Goal: Task Accomplishment & Management: Manage account settings

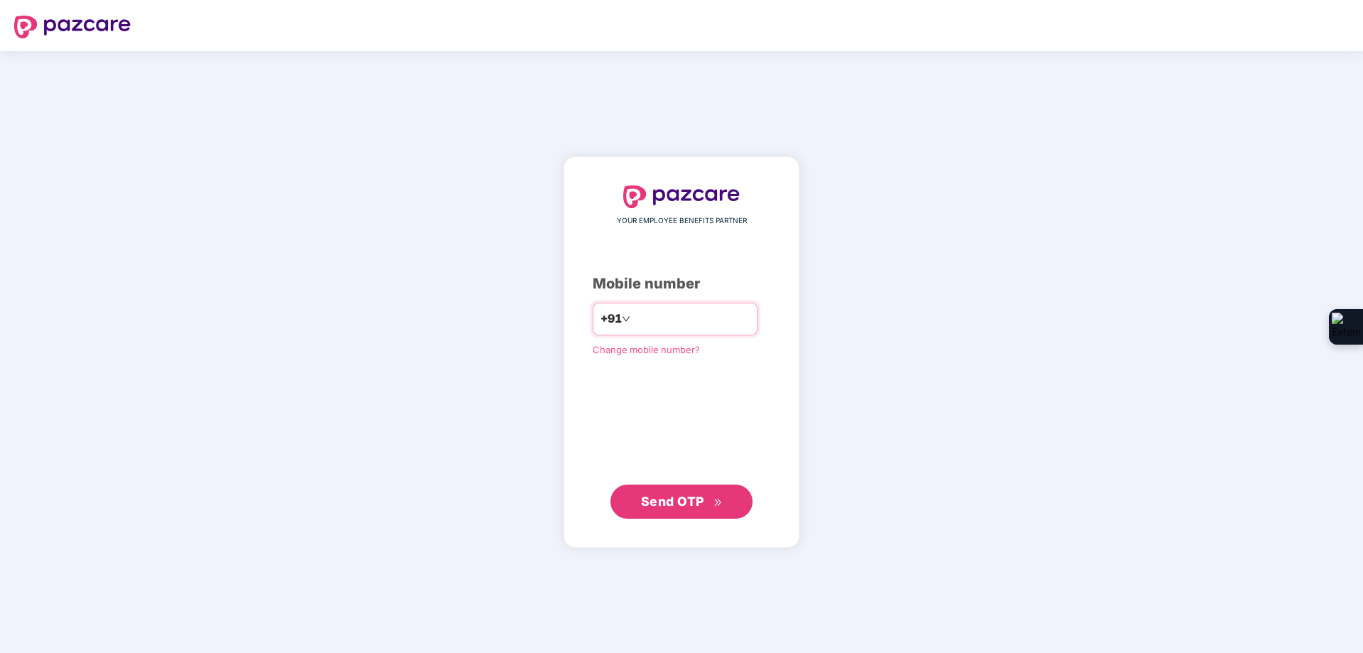
click at [684, 322] on input "number" at bounding box center [691, 319] width 117 height 23
type input "*"
type input "**********"
click at [686, 502] on span "Send OTP" at bounding box center [672, 501] width 63 height 15
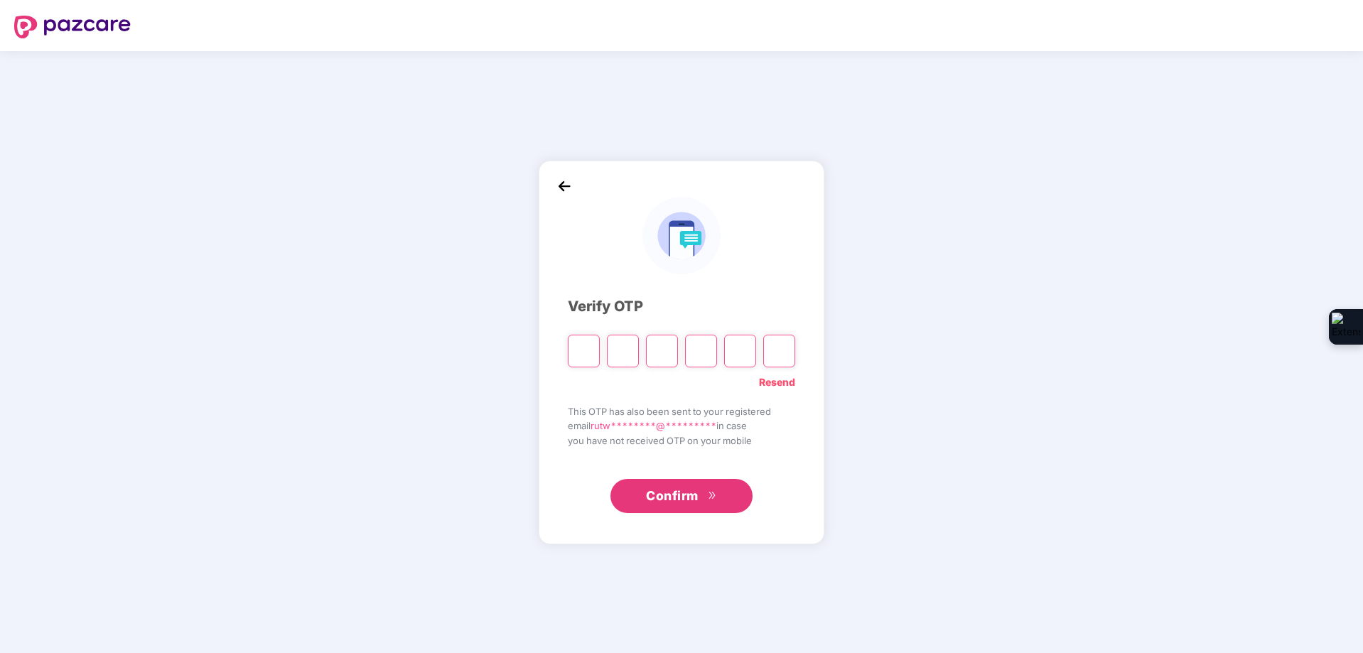
type input "*"
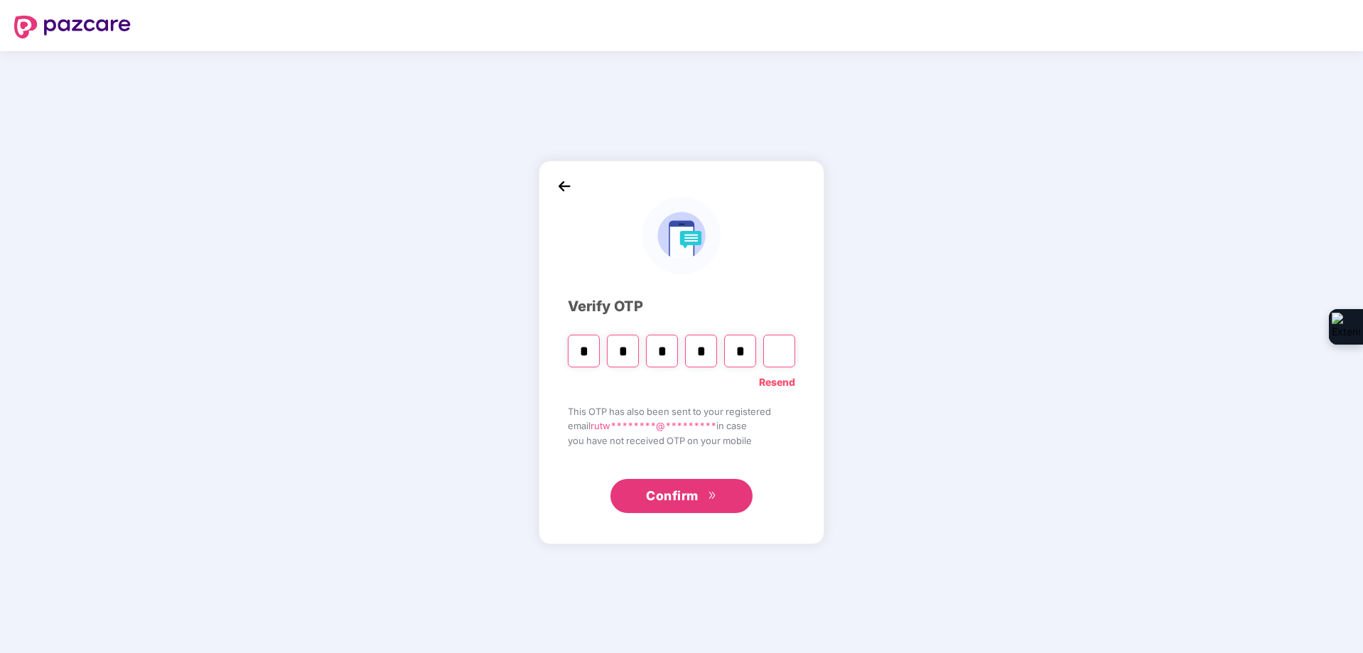
type input "*"
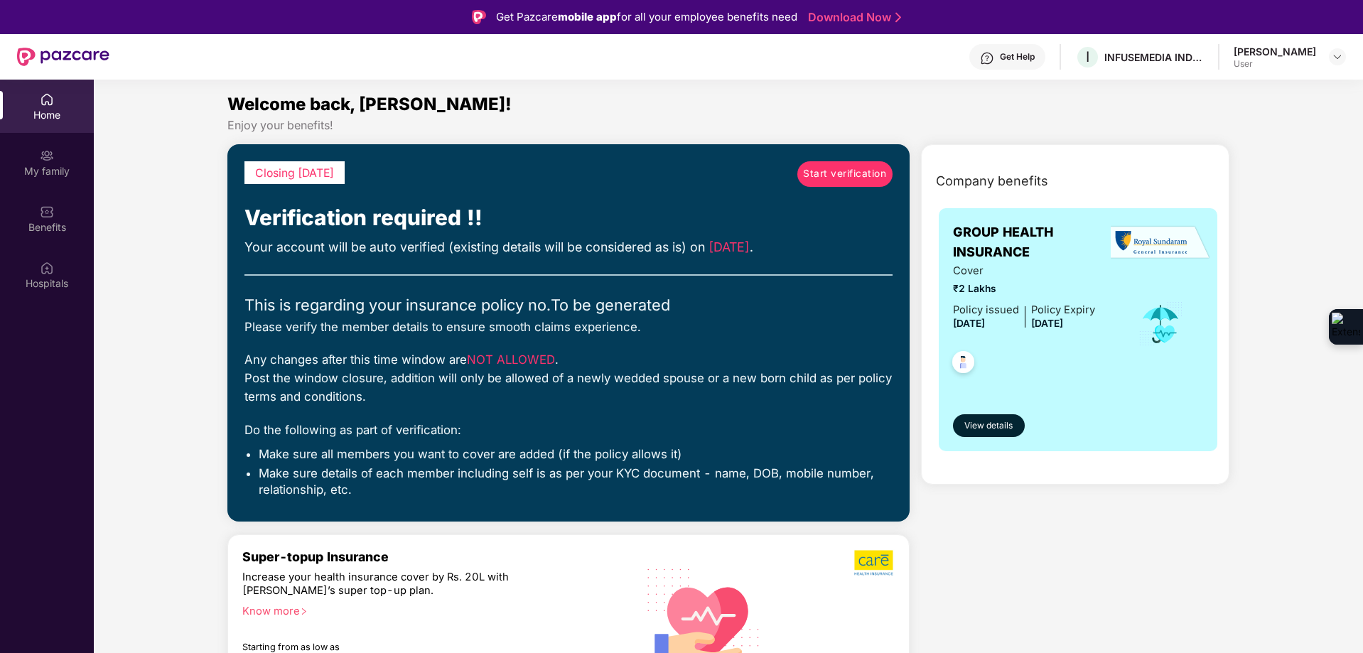
click at [1258, 53] on div "[PERSON_NAME]" at bounding box center [1275, 52] width 82 height 14
click at [1341, 52] on img at bounding box center [1337, 56] width 11 height 11
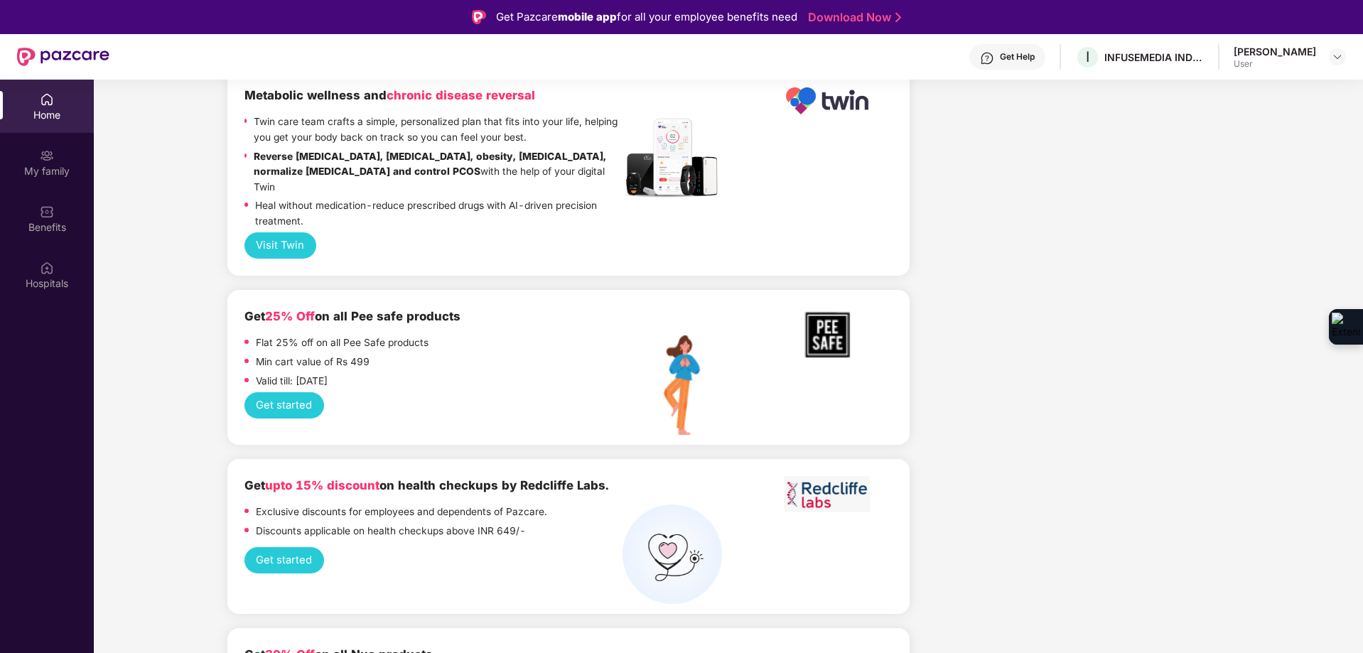
scroll to position [1777, 0]
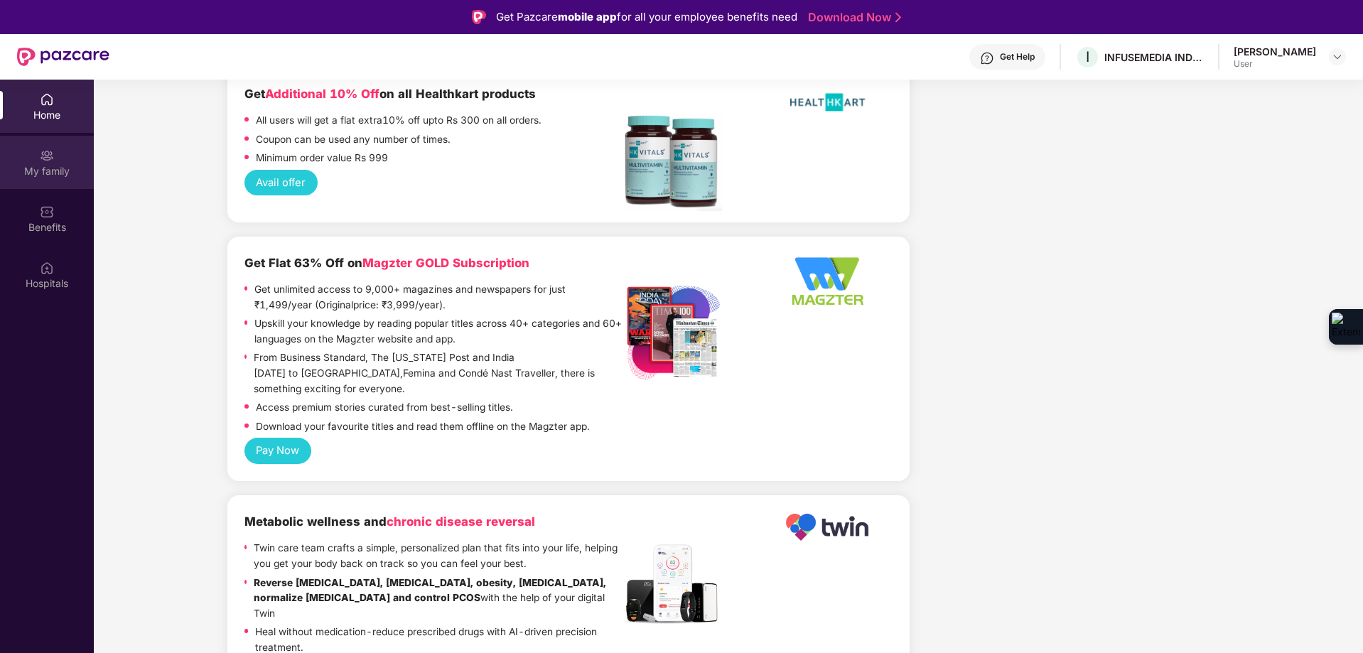
click at [53, 172] on div "My family" at bounding box center [47, 171] width 94 height 14
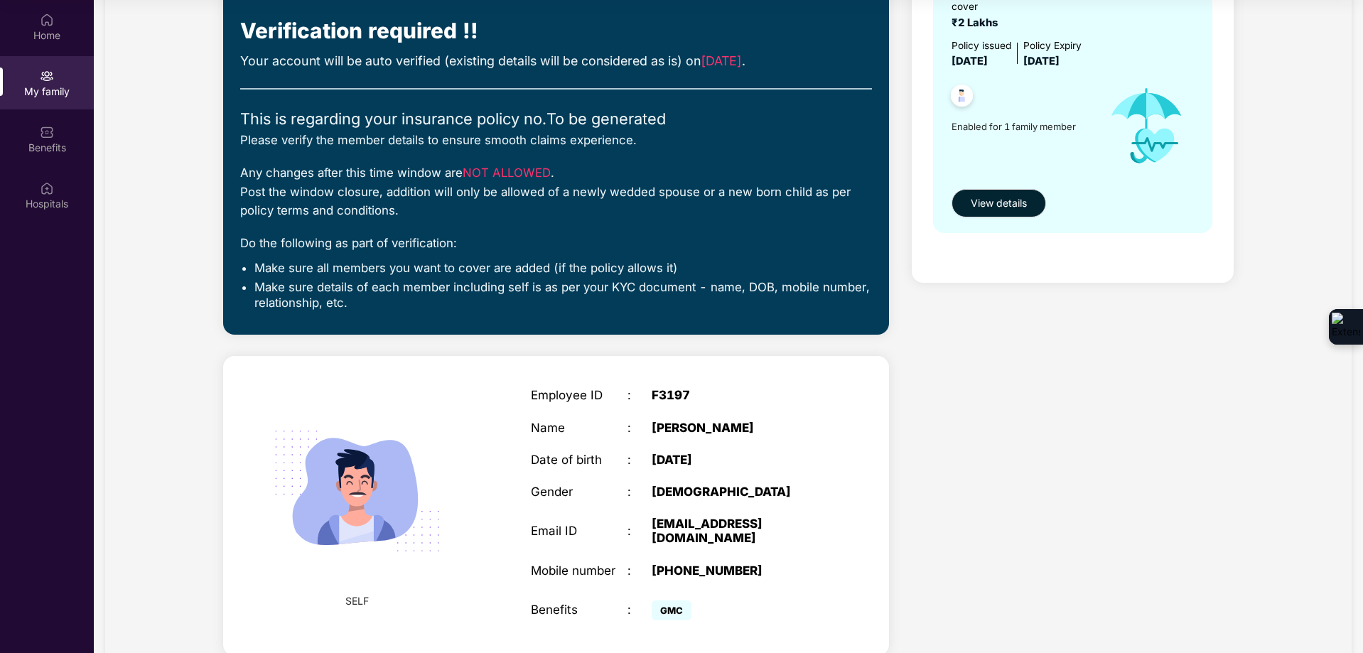
scroll to position [148, 0]
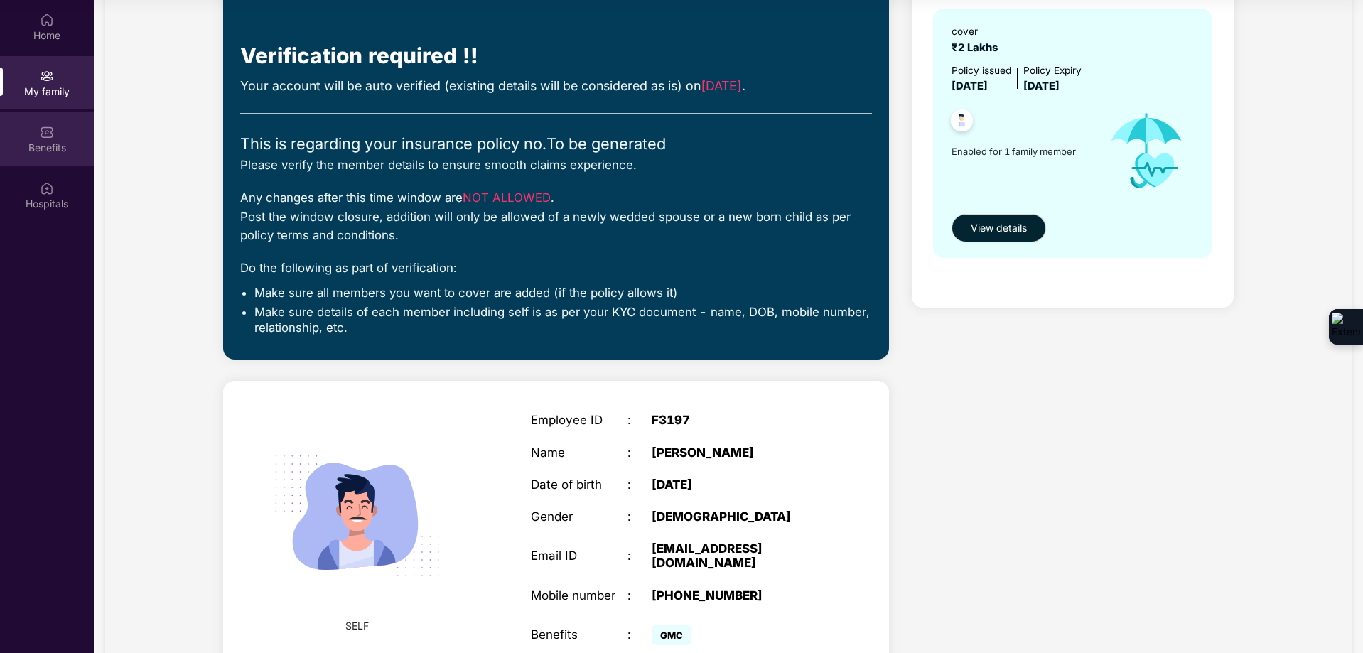
click at [52, 144] on div "Benefits" at bounding box center [47, 148] width 94 height 14
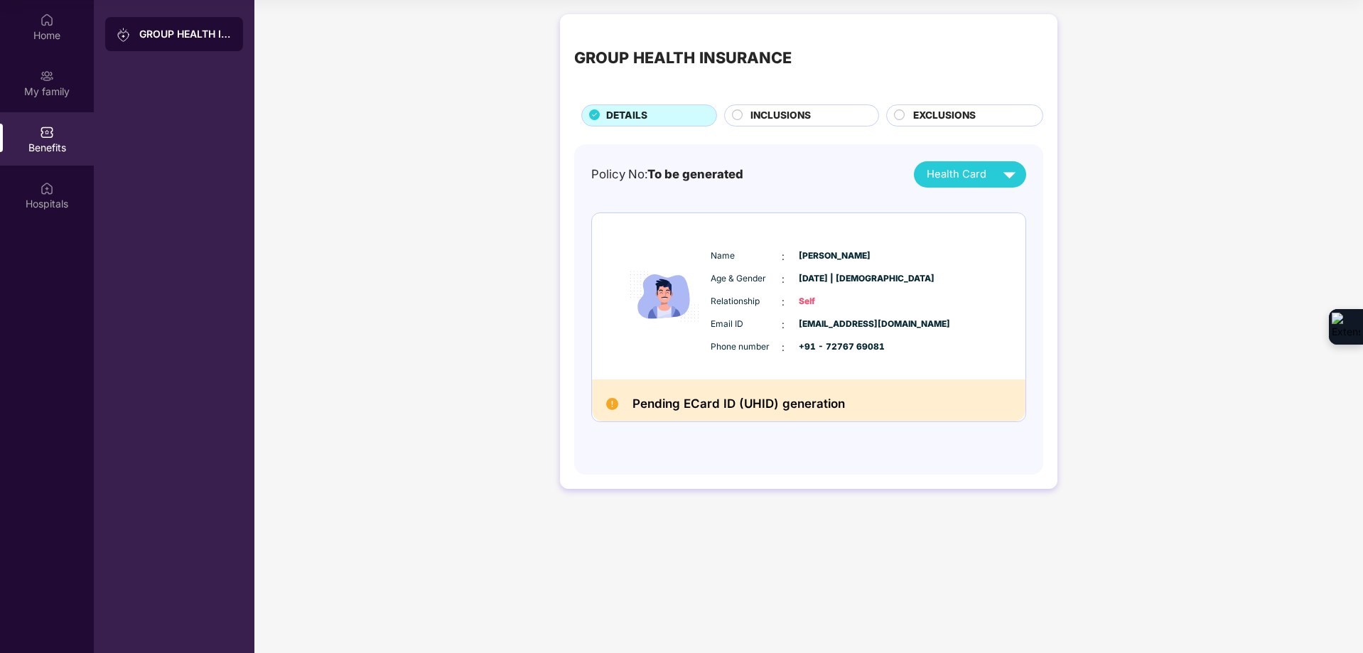
click at [738, 116] on circle at bounding box center [738, 114] width 10 height 10
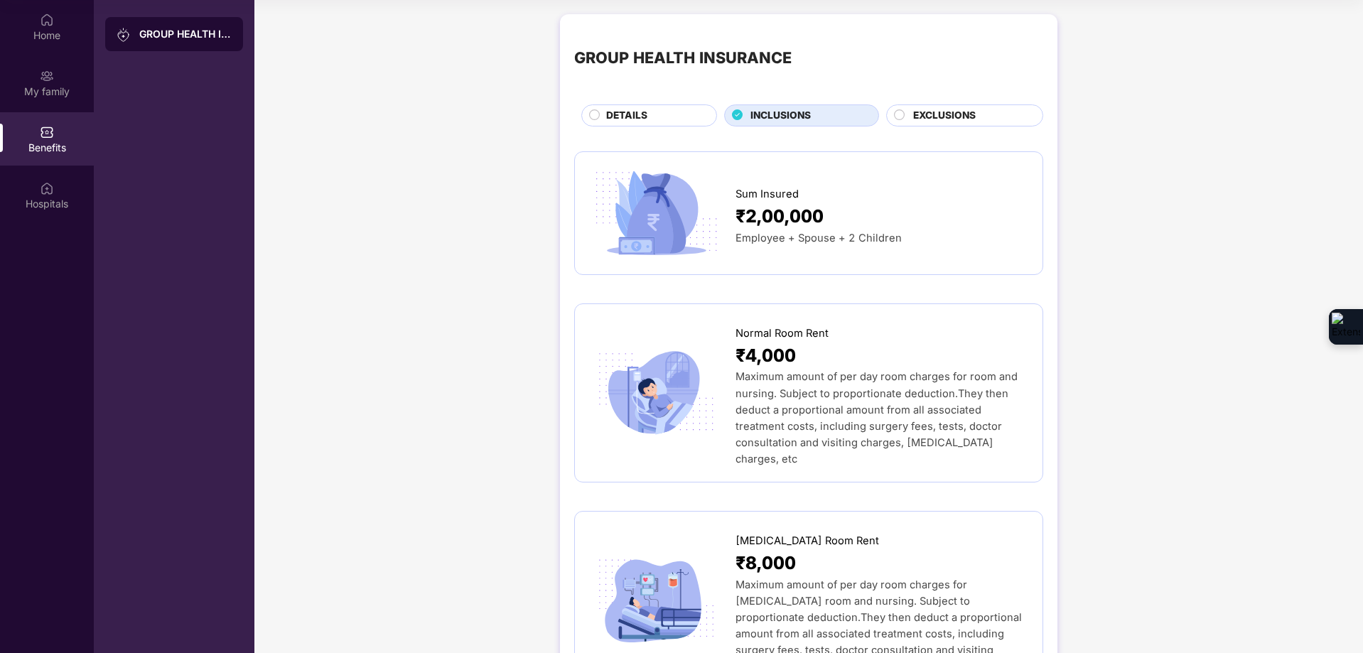
click at [903, 115] on circle at bounding box center [900, 114] width 10 height 10
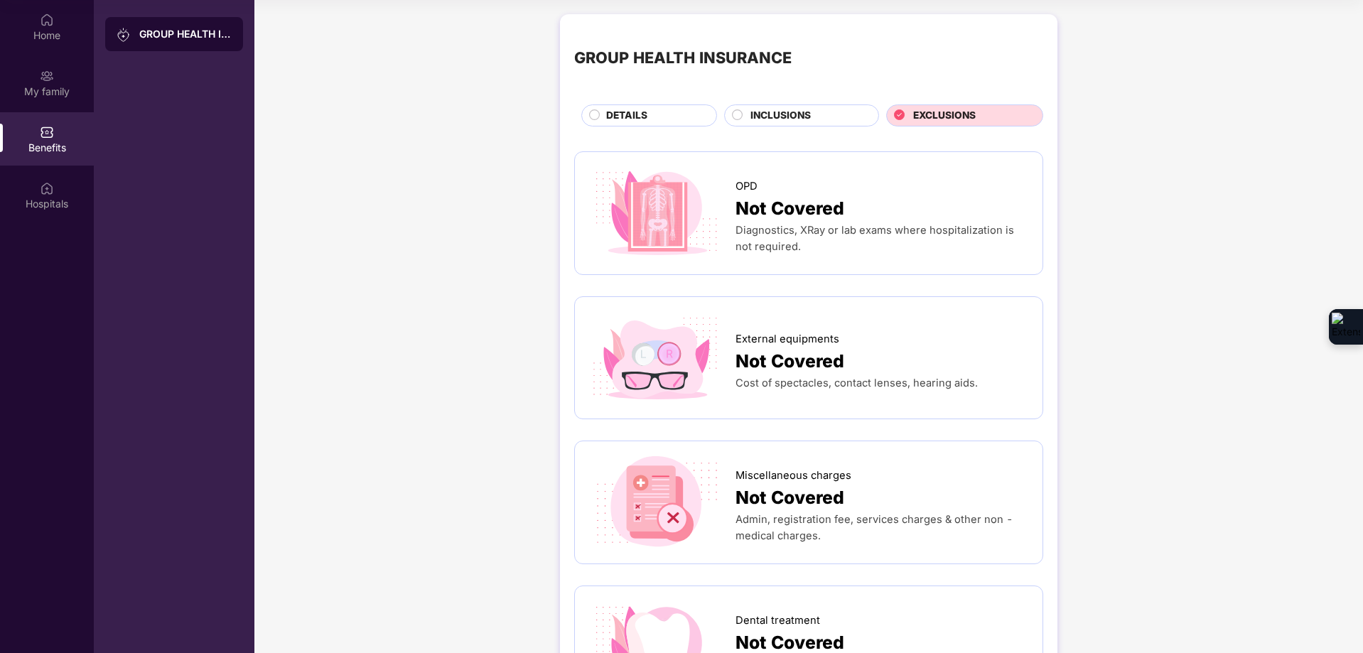
click at [599, 112] on div "DETAILS" at bounding box center [654, 117] width 110 height 18
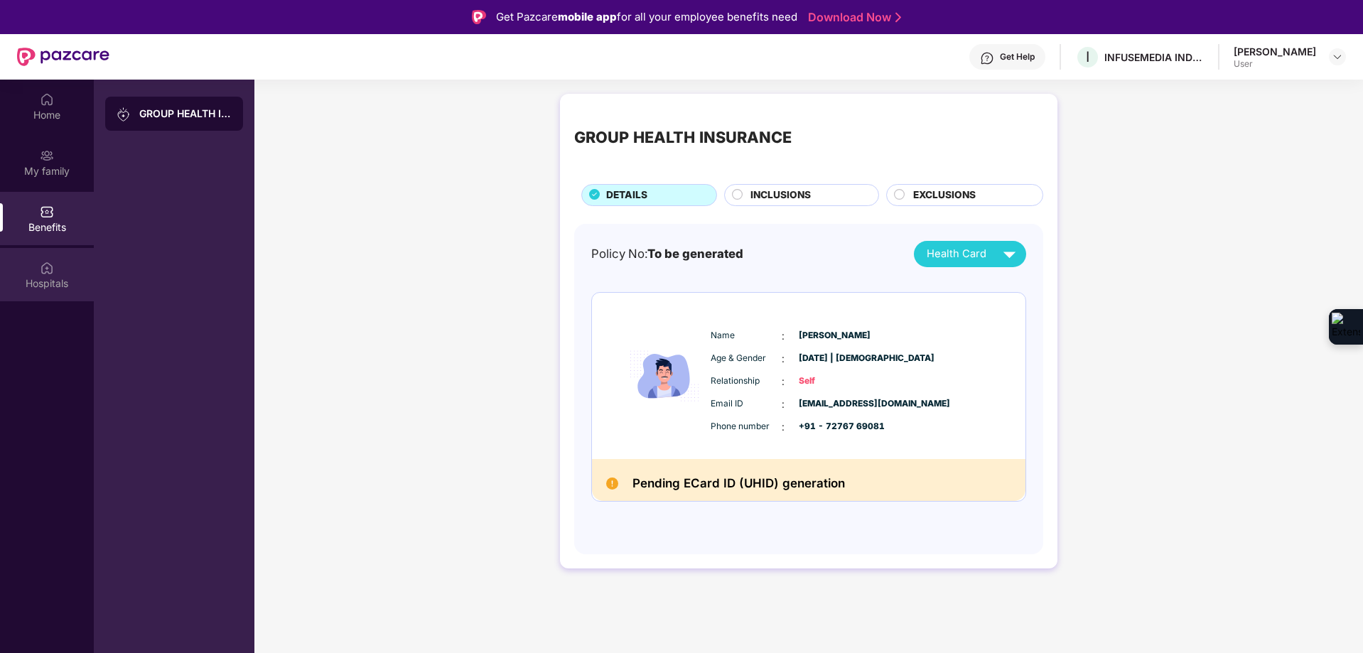
click at [40, 258] on div "Hospitals" at bounding box center [47, 274] width 94 height 53
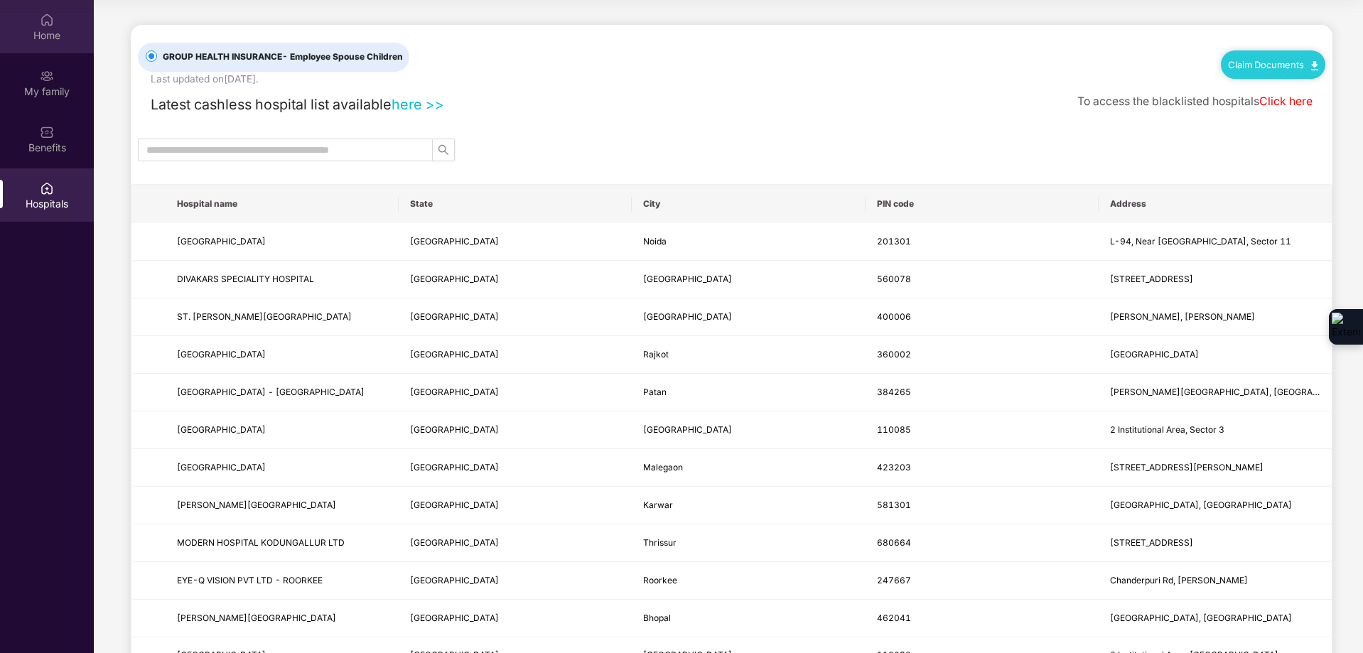
click at [39, 22] on div "Home" at bounding box center [47, 26] width 94 height 53
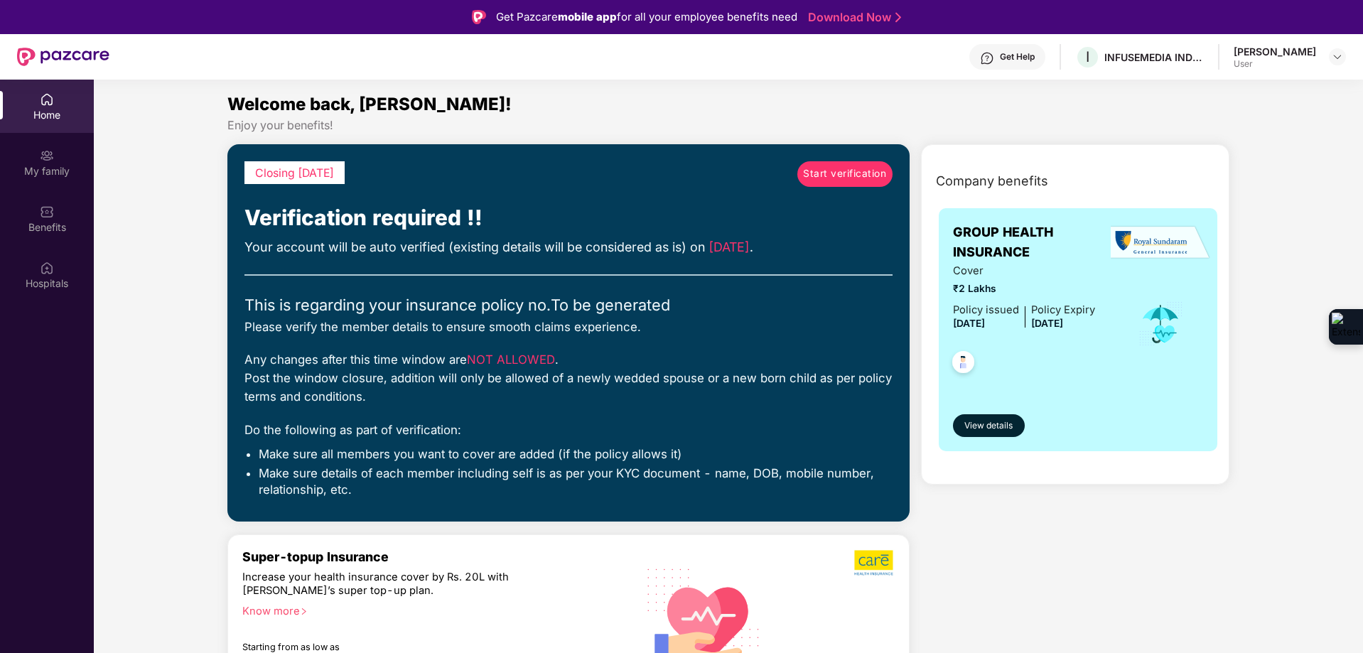
click at [1346, 55] on header "Get Help I INFUSEMEDIA INDIA PRIVATE LIMITED [PERSON_NAME] User" at bounding box center [681, 56] width 1363 height 45
click at [1342, 56] on img at bounding box center [1337, 56] width 11 height 11
click at [1258, 132] on div "[PERSON_NAME]" at bounding box center [1259, 130] width 82 height 14
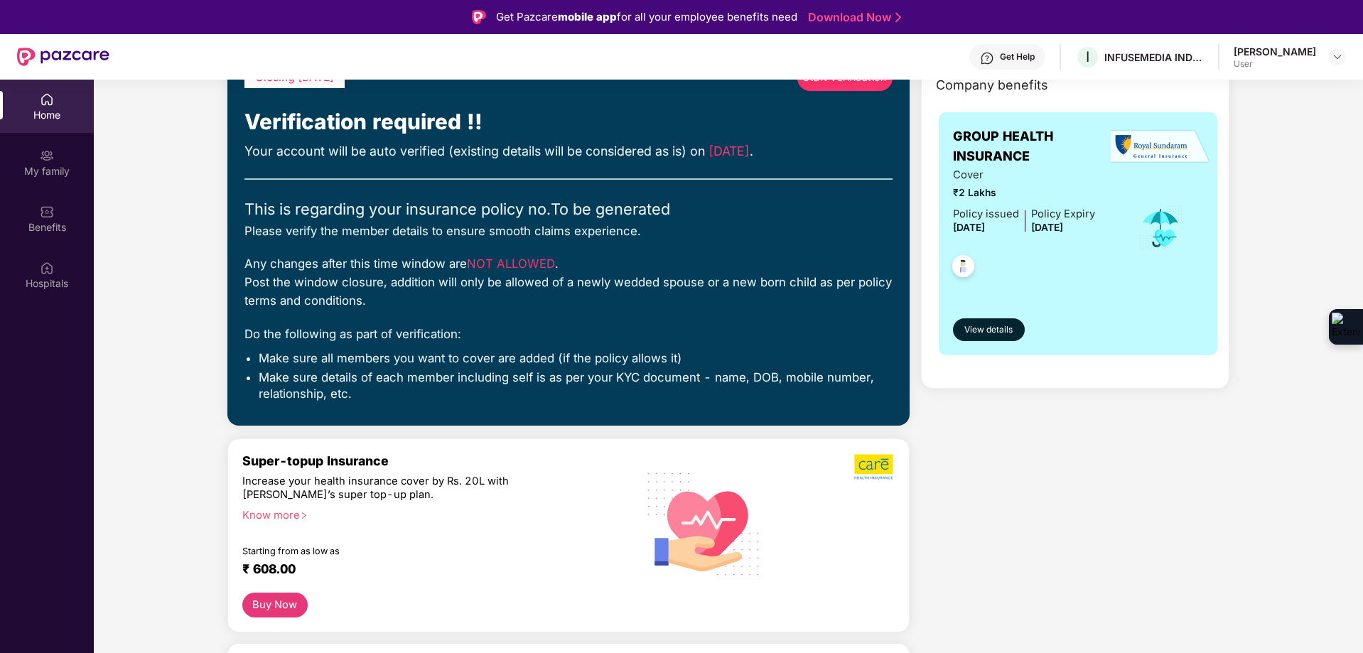
scroll to position [71, 0]
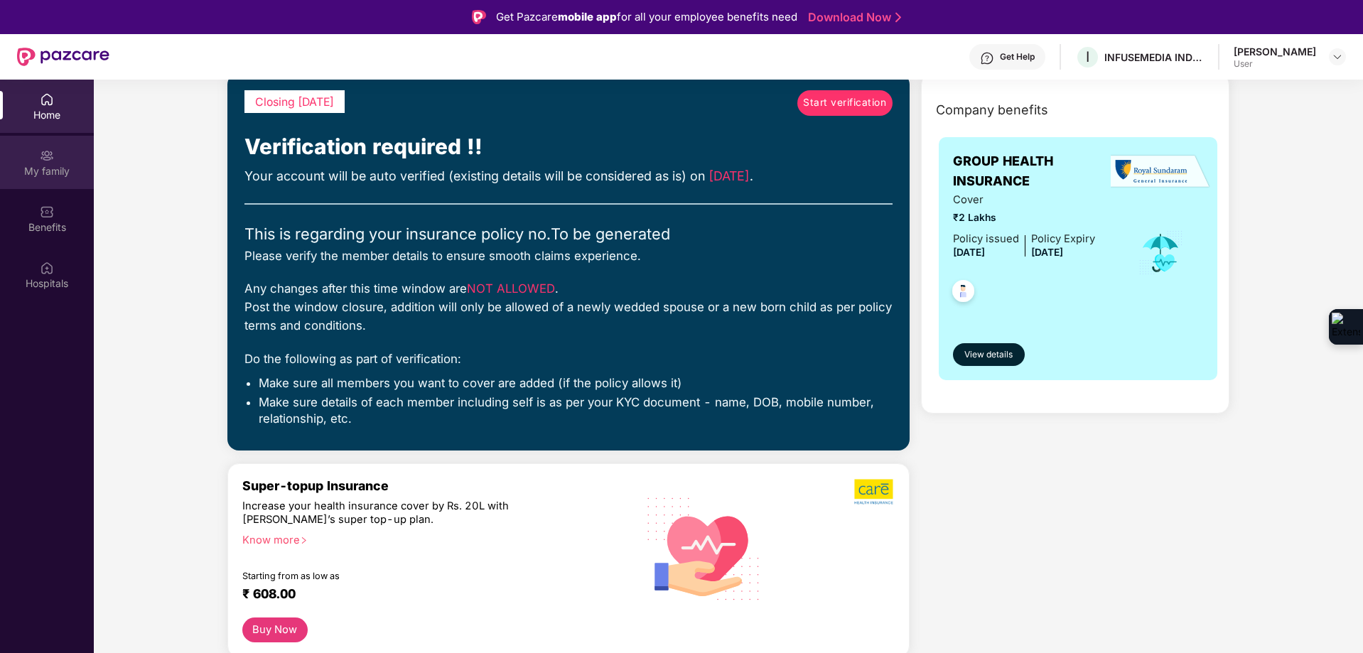
click at [66, 155] on div "My family" at bounding box center [47, 162] width 94 height 53
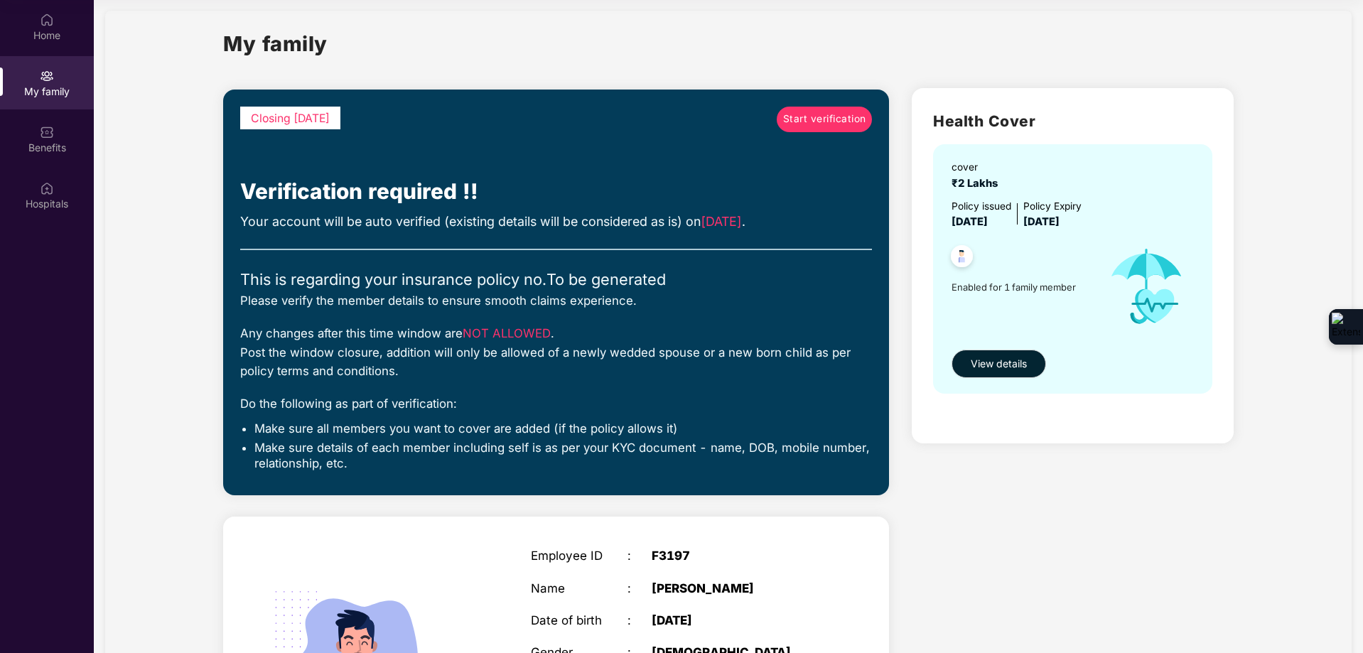
scroll to position [0, 0]
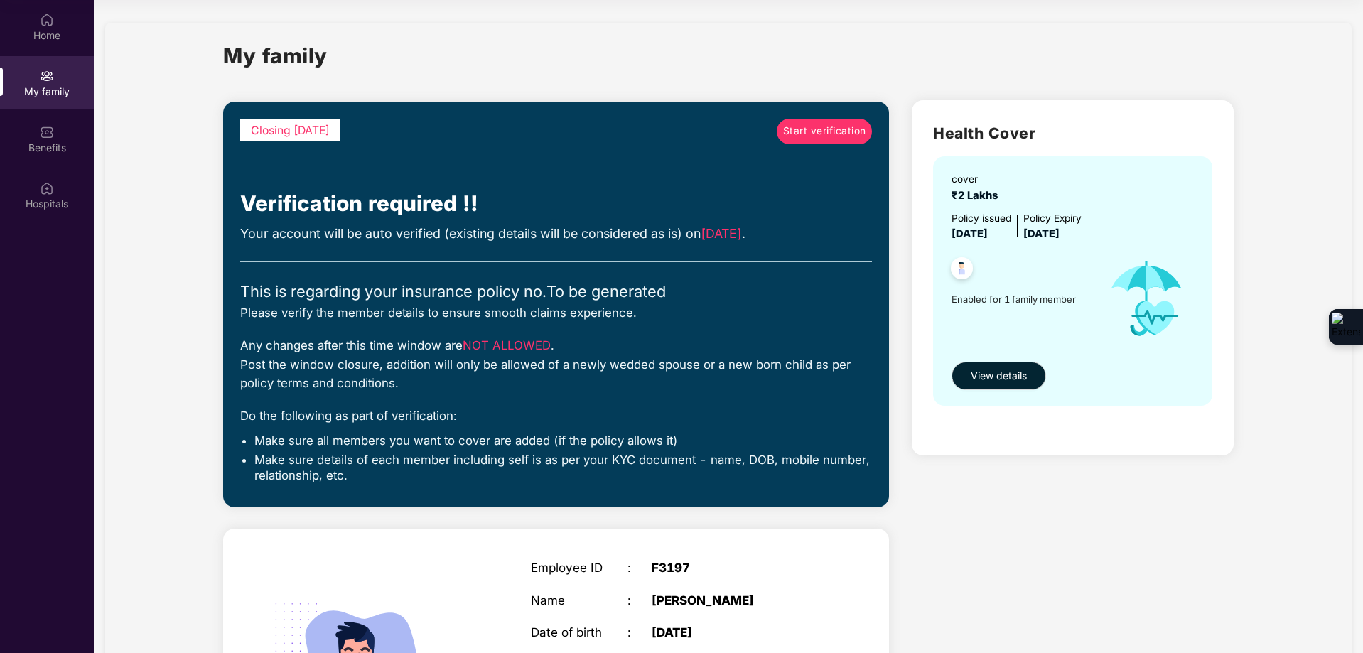
click at [802, 124] on span "Start verification" at bounding box center [824, 132] width 83 height 16
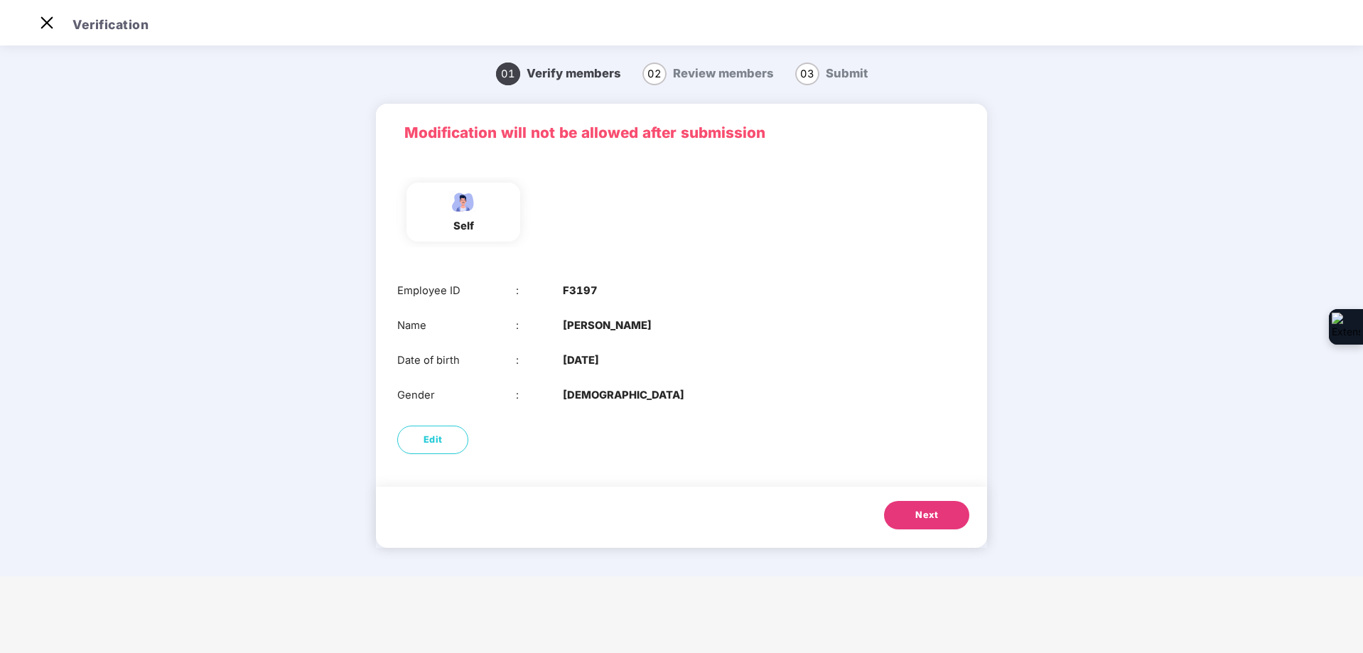
scroll to position [34, 0]
click at [917, 522] on span "Next" at bounding box center [926, 515] width 23 height 14
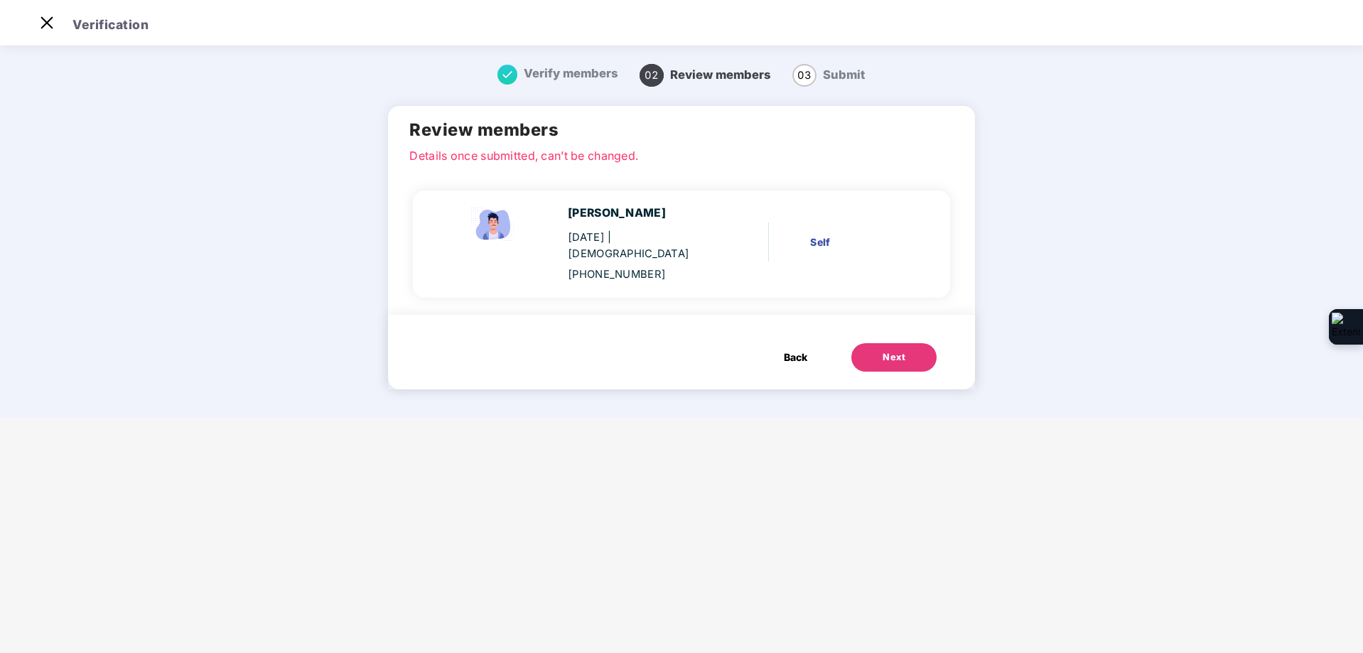
click at [821, 235] on div "Self" at bounding box center [858, 243] width 97 height 16
click at [868, 343] on button "Next" at bounding box center [893, 357] width 85 height 28
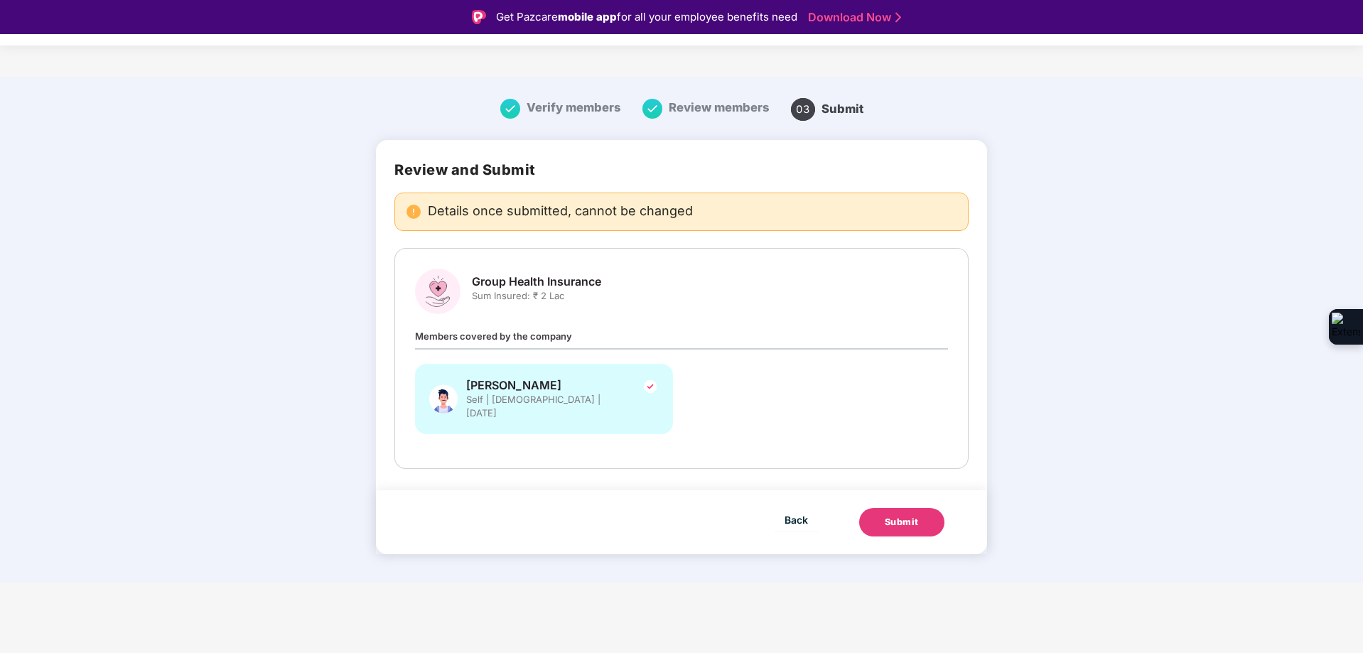
click at [885, 508] on button "Submit" at bounding box center [901, 522] width 85 height 28
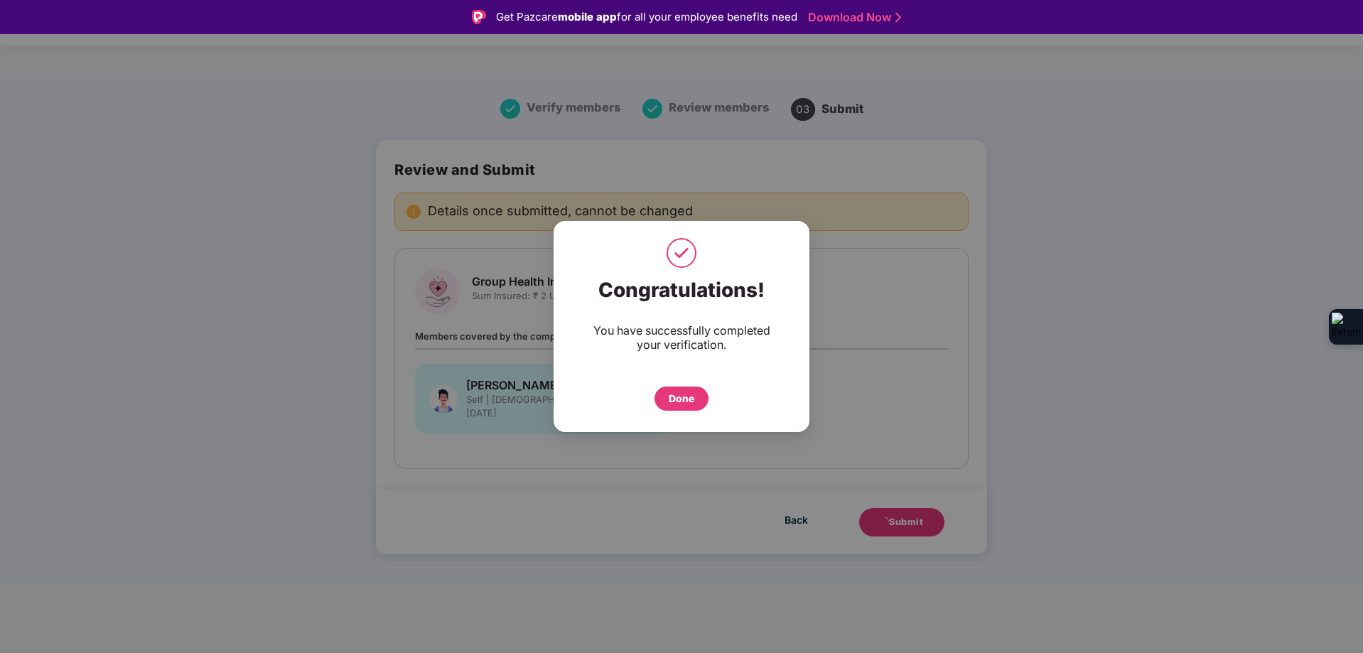
click at [677, 395] on div "Done" at bounding box center [682, 399] width 26 height 16
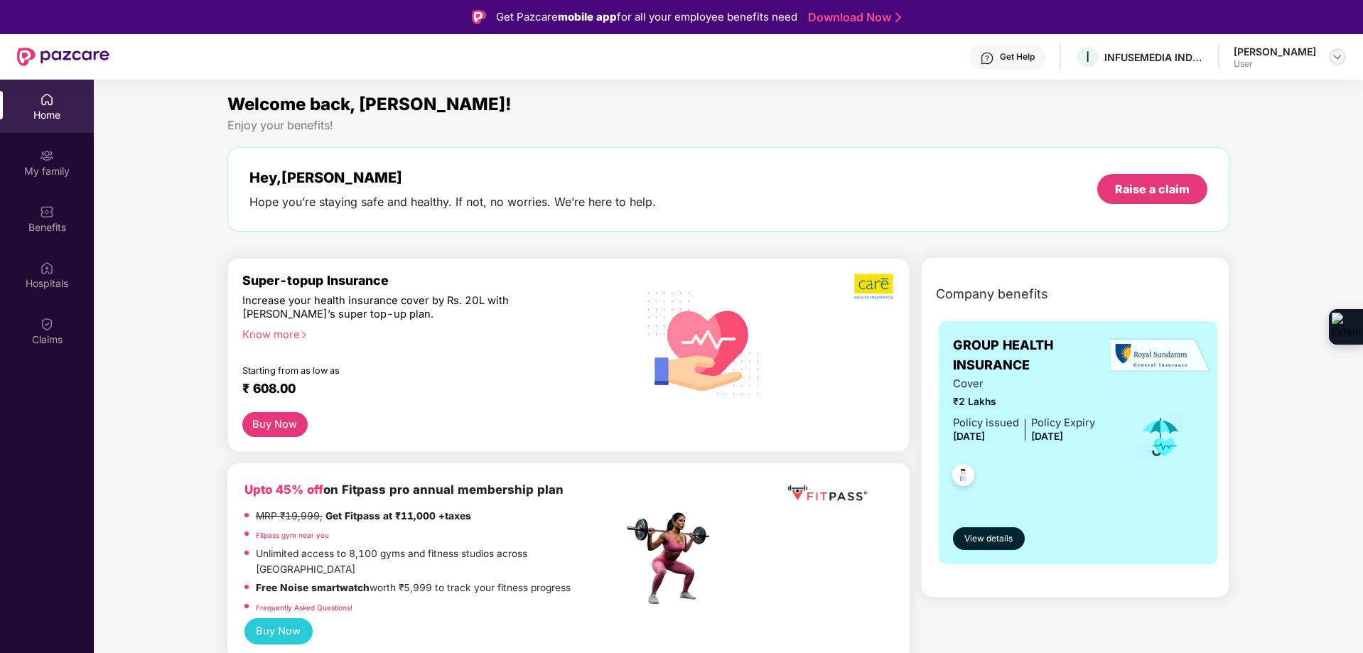
click at [1335, 53] on img at bounding box center [1337, 56] width 11 height 11
click at [1237, 97] on div "Logout" at bounding box center [1270, 91] width 185 height 28
